Goal: Check status: Check status

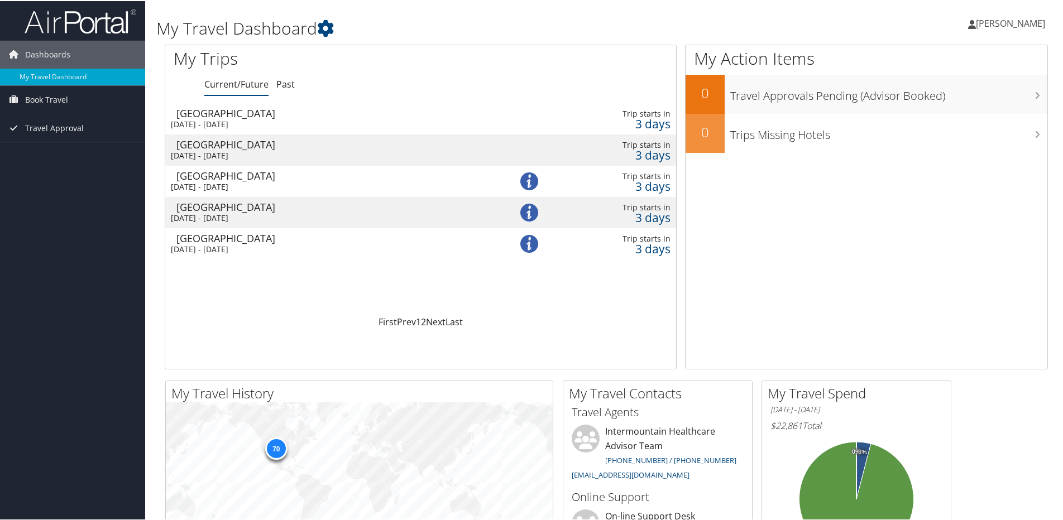
click at [217, 113] on div "[GEOGRAPHIC_DATA]" at bounding box center [330, 112] width 308 height 10
click at [204, 144] on div "[GEOGRAPHIC_DATA]" at bounding box center [330, 143] width 308 height 10
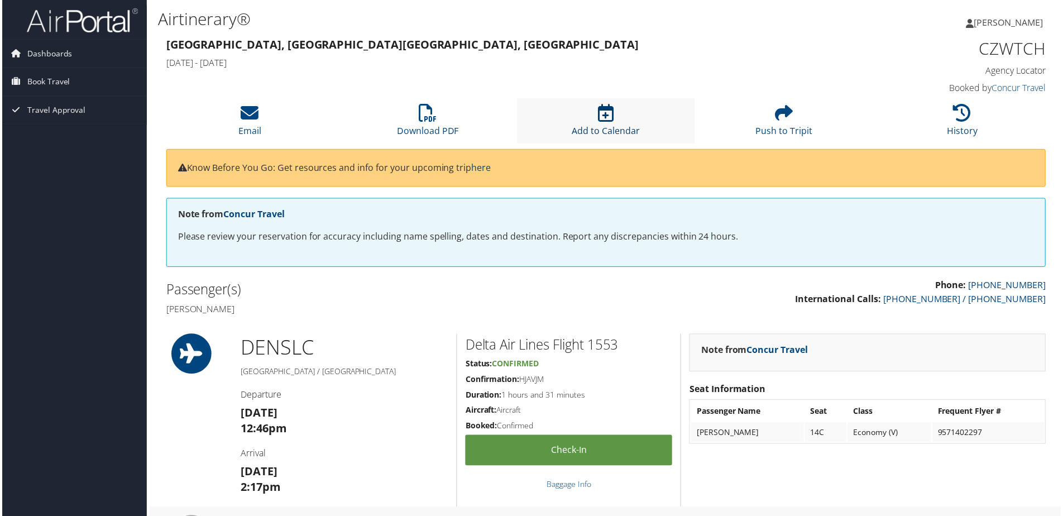
click at [600, 119] on icon at bounding box center [606, 113] width 16 height 18
click at [423, 113] on icon at bounding box center [428, 113] width 18 height 18
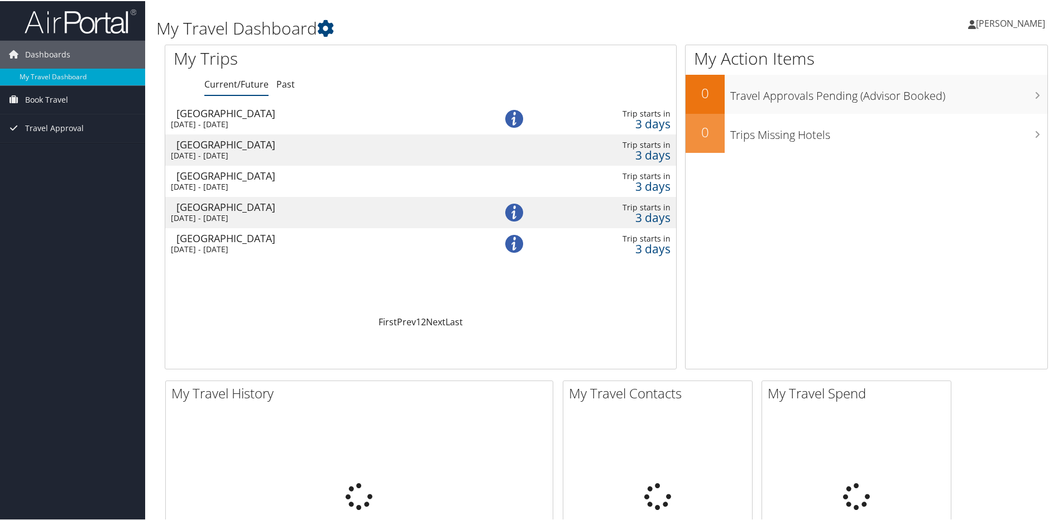
click at [245, 152] on div "[DATE] - [DATE]" at bounding box center [318, 155] width 295 height 10
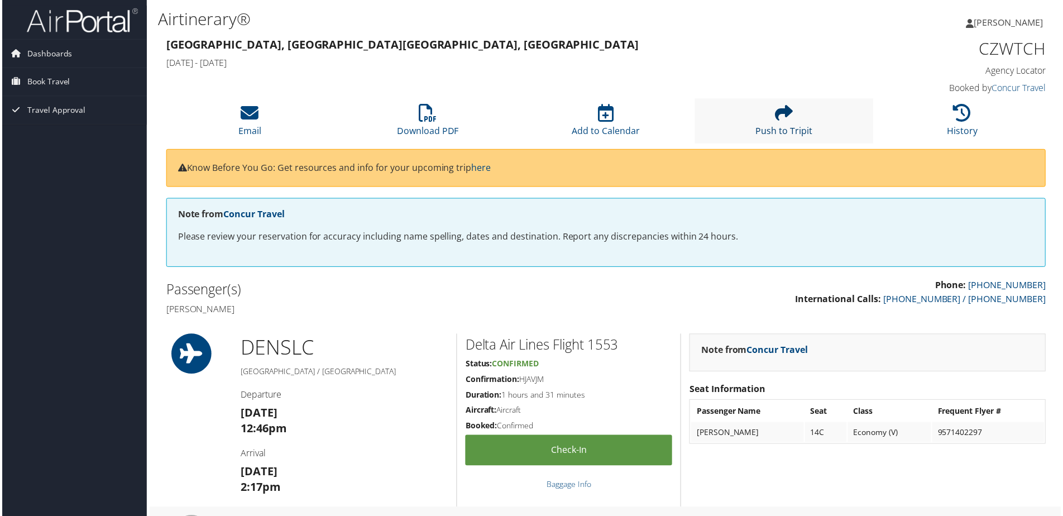
click at [781, 111] on icon at bounding box center [785, 113] width 18 height 18
